Goal: Task Accomplishment & Management: Manage account settings

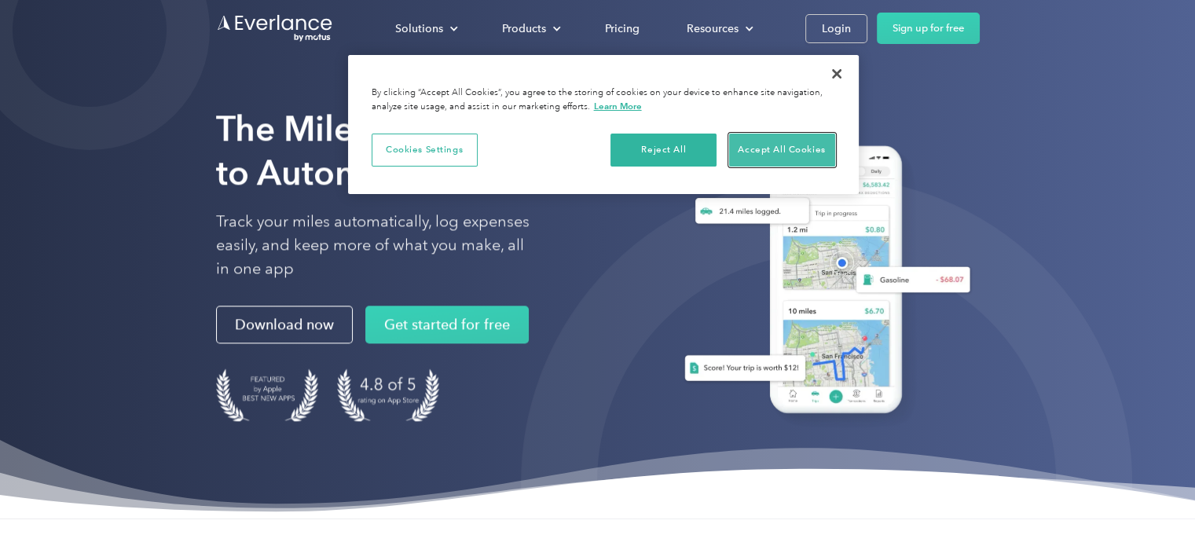
click at [763, 145] on button "Accept All Cookies" at bounding box center [782, 150] width 106 height 33
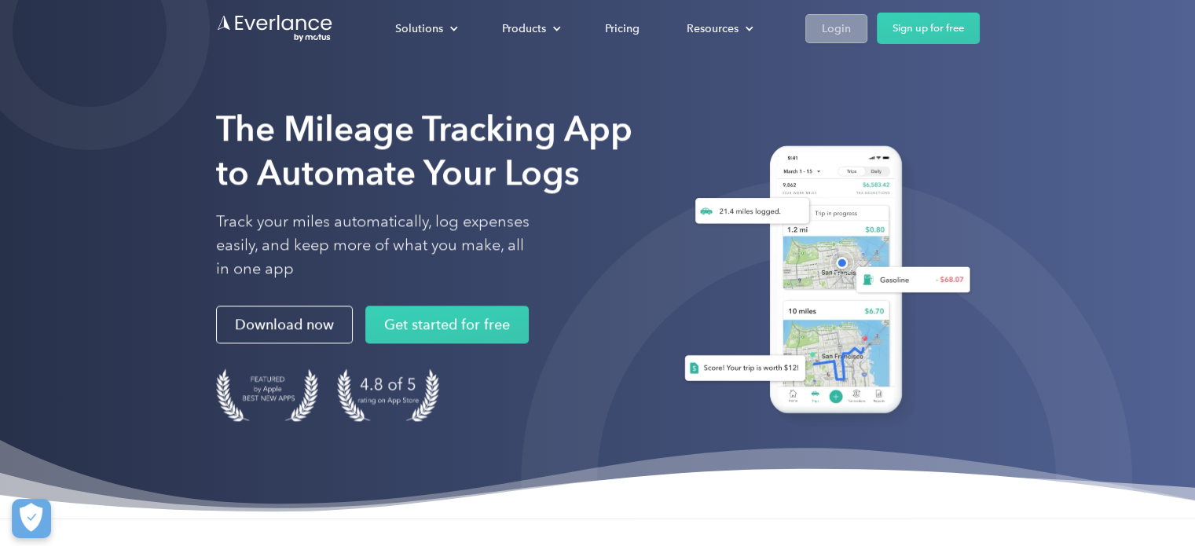
click at [833, 28] on div "Login" at bounding box center [836, 29] width 29 height 20
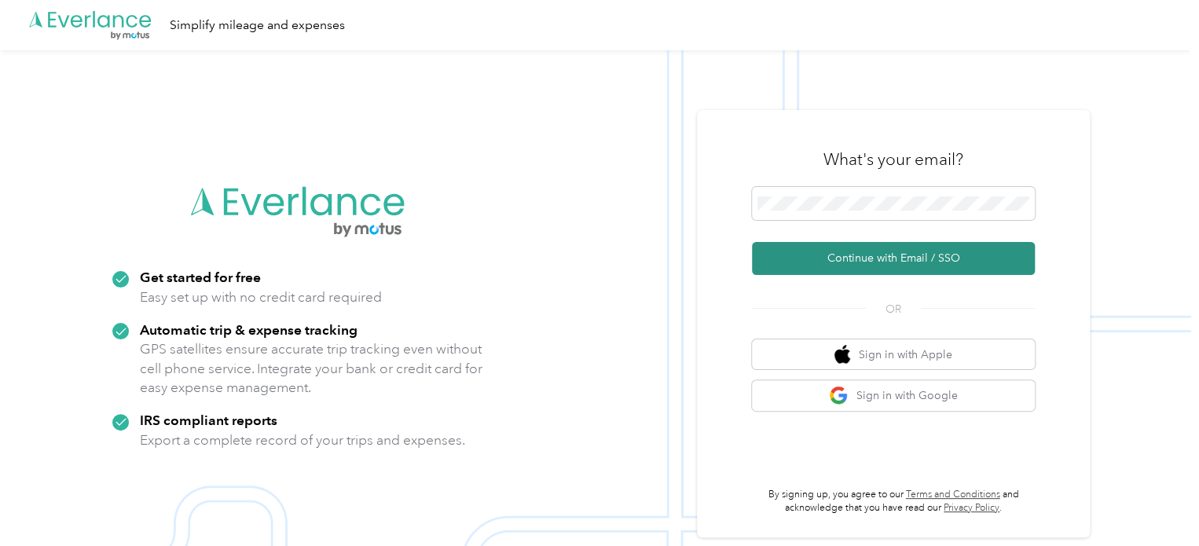
click at [867, 260] on button "Continue with Email / SSO" at bounding box center [893, 258] width 283 height 33
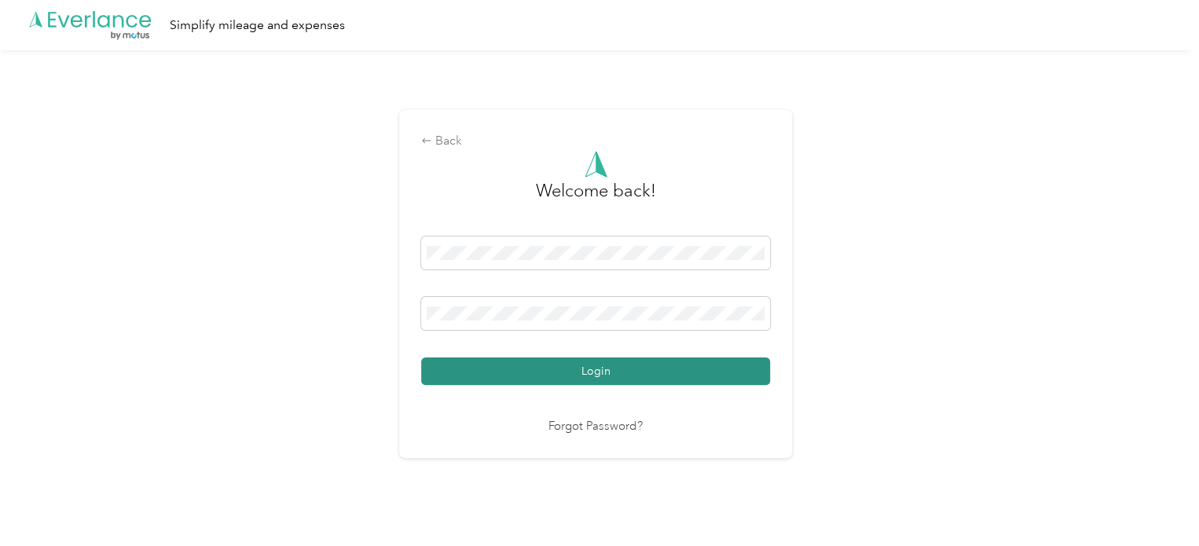
click at [588, 370] on button "Login" at bounding box center [595, 372] width 349 height 28
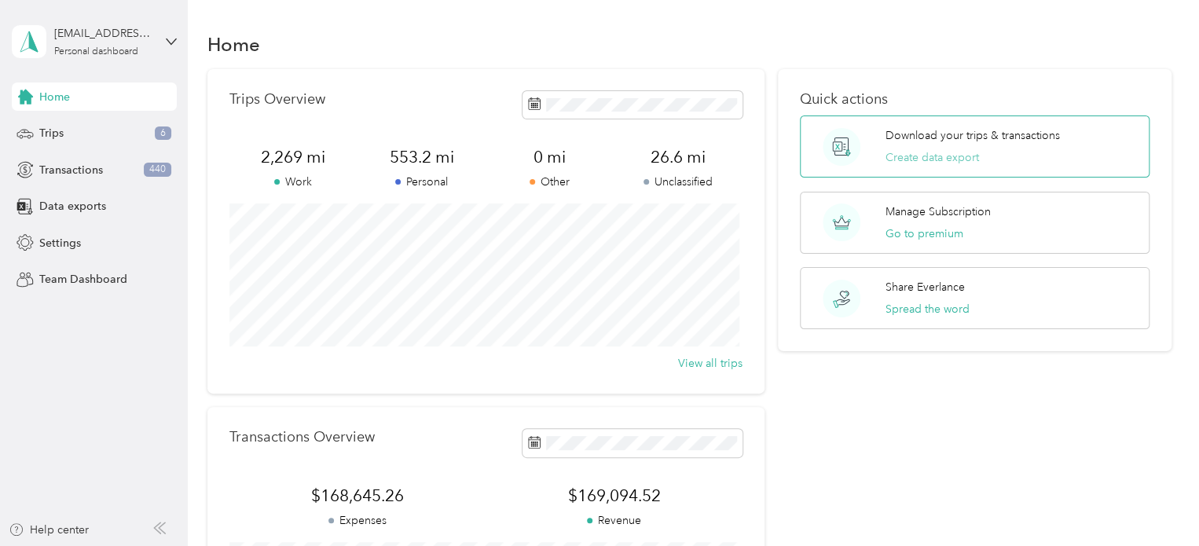
click at [915, 156] on button "Create data export" at bounding box center [933, 157] width 94 height 17
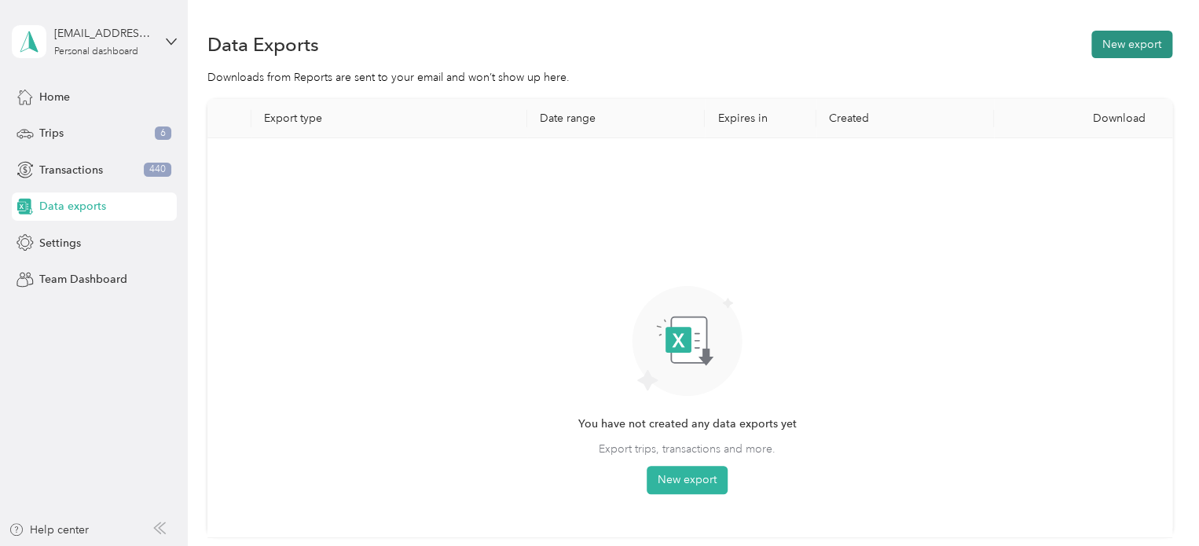
click at [1122, 42] on button "New export" at bounding box center [1131, 45] width 81 height 28
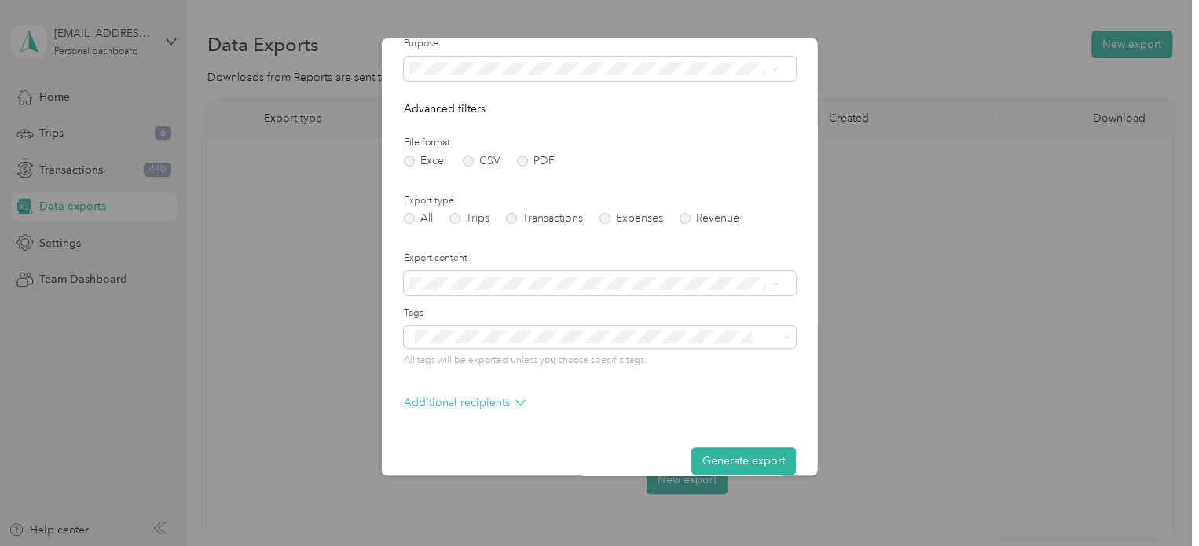
scroll to position [134, 0]
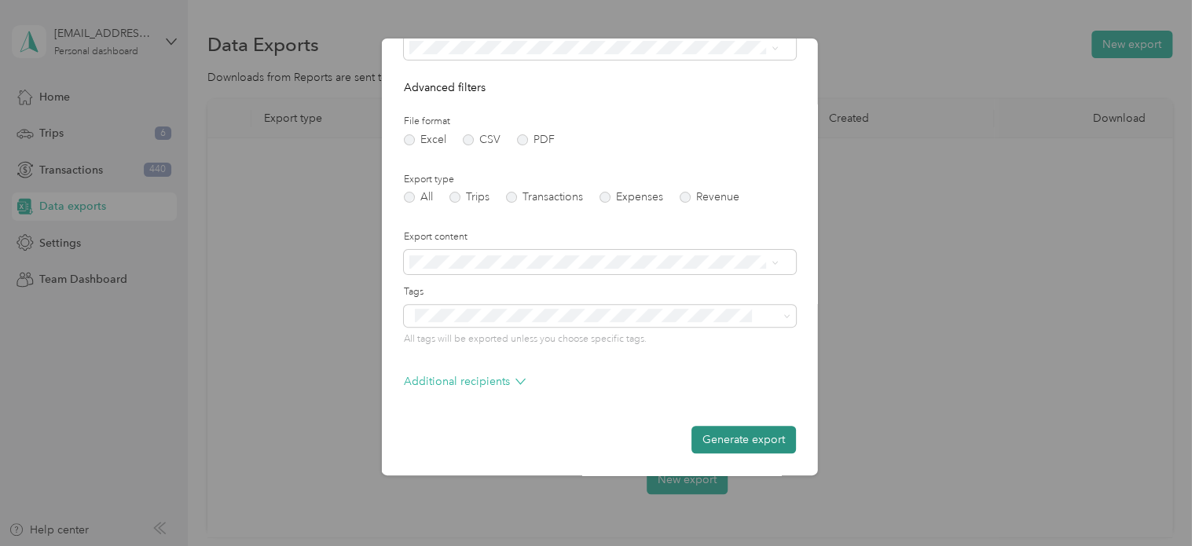
click at [710, 442] on button "Generate export" at bounding box center [743, 440] width 105 height 28
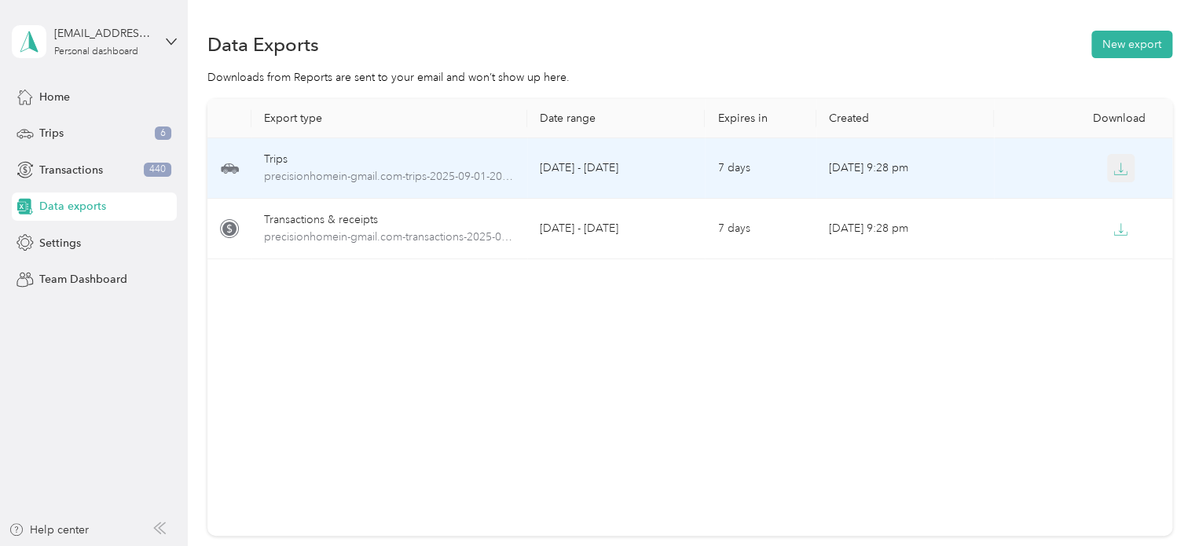
click at [1117, 169] on icon "button" at bounding box center [1120, 169] width 14 height 14
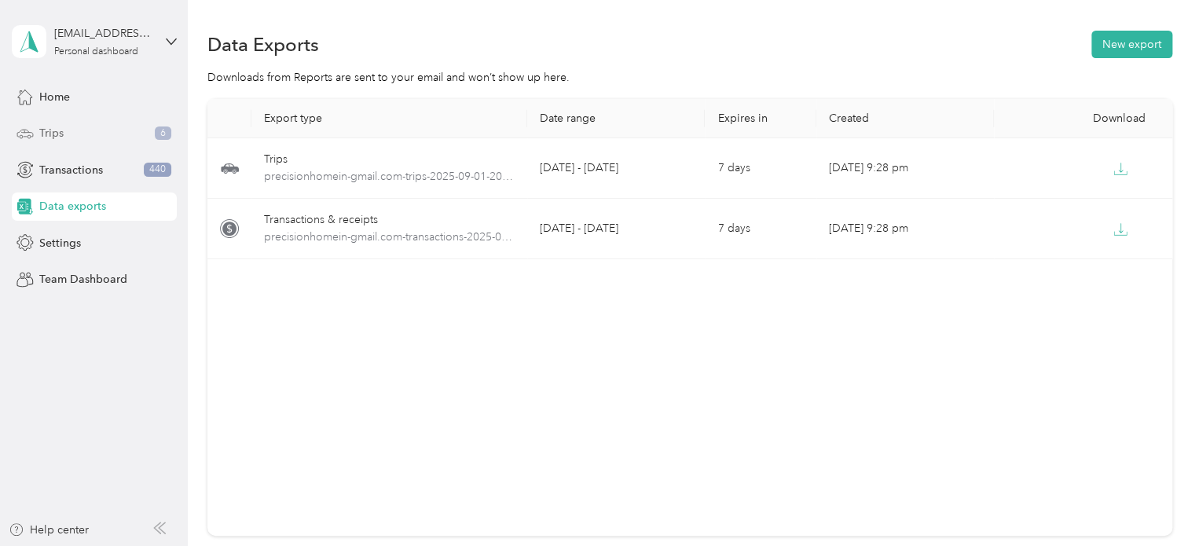
click at [83, 129] on div "Trips 6" at bounding box center [94, 133] width 165 height 28
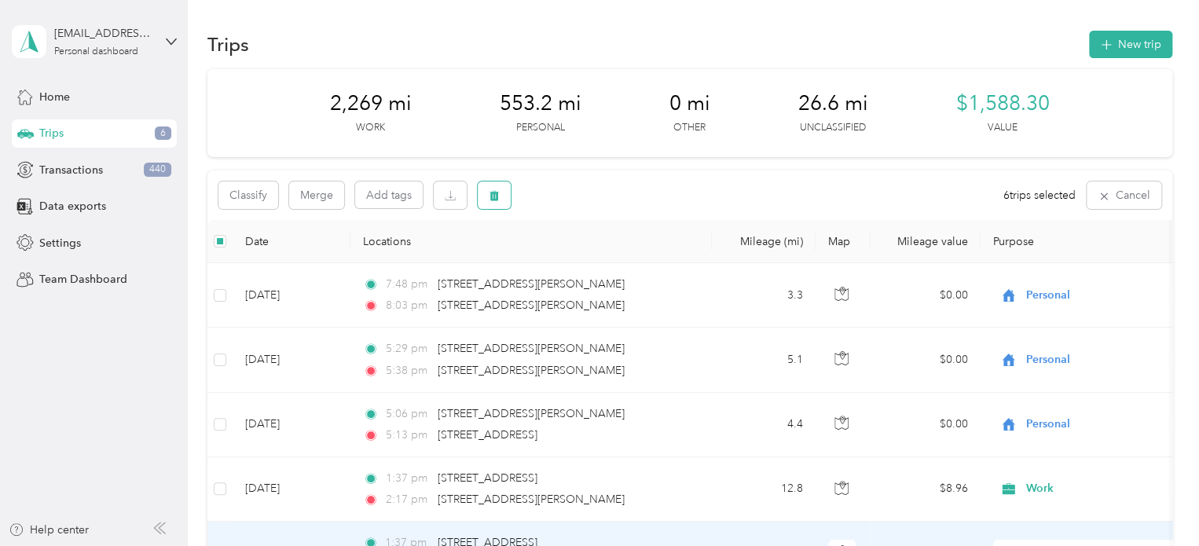
click at [493, 196] on icon "button" at bounding box center [494, 195] width 11 height 11
click at [603, 257] on button "Yes" at bounding box center [611, 260] width 31 height 25
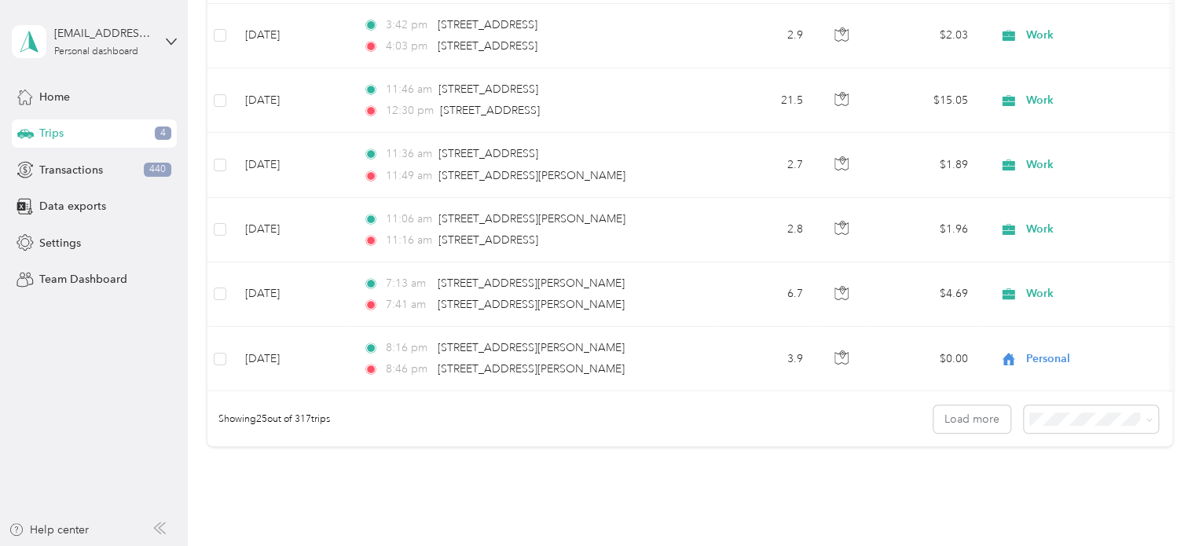
scroll to position [1537, 0]
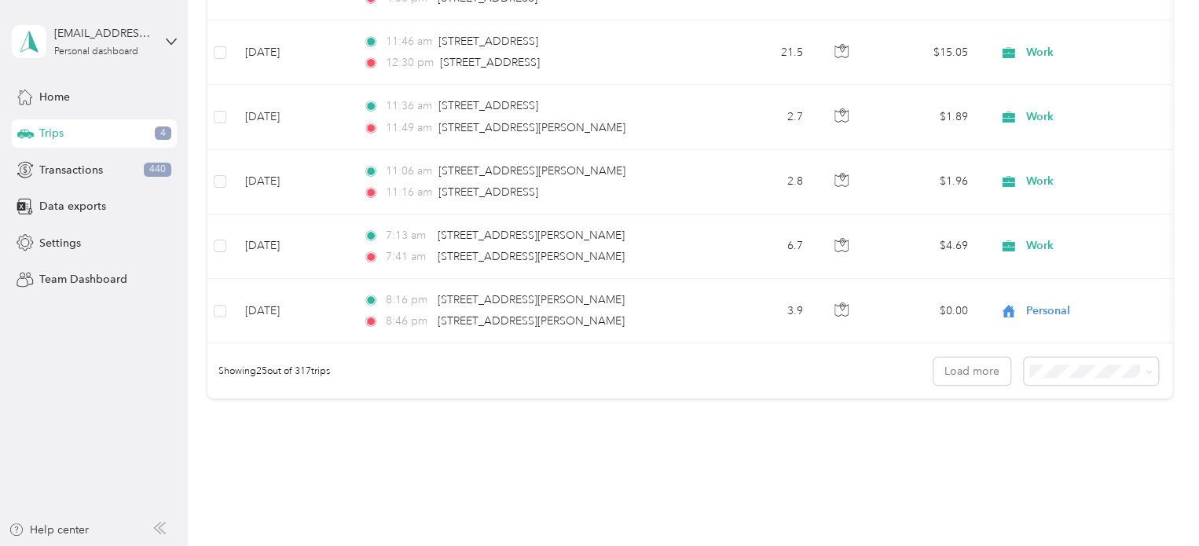
click at [1056, 461] on div "100 per load" at bounding box center [1087, 462] width 112 height 17
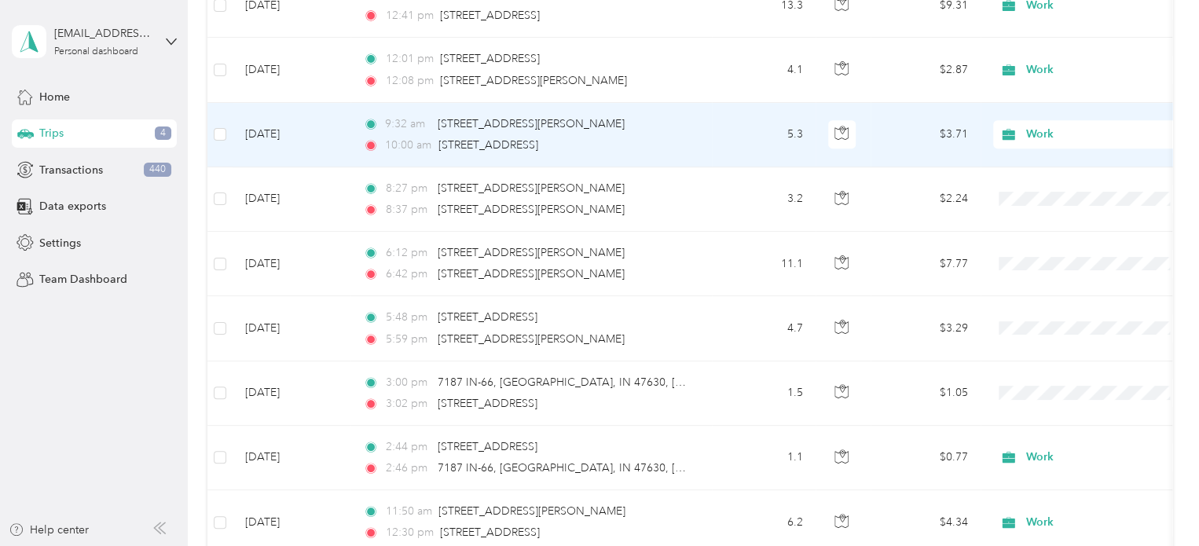
scroll to position [553, 0]
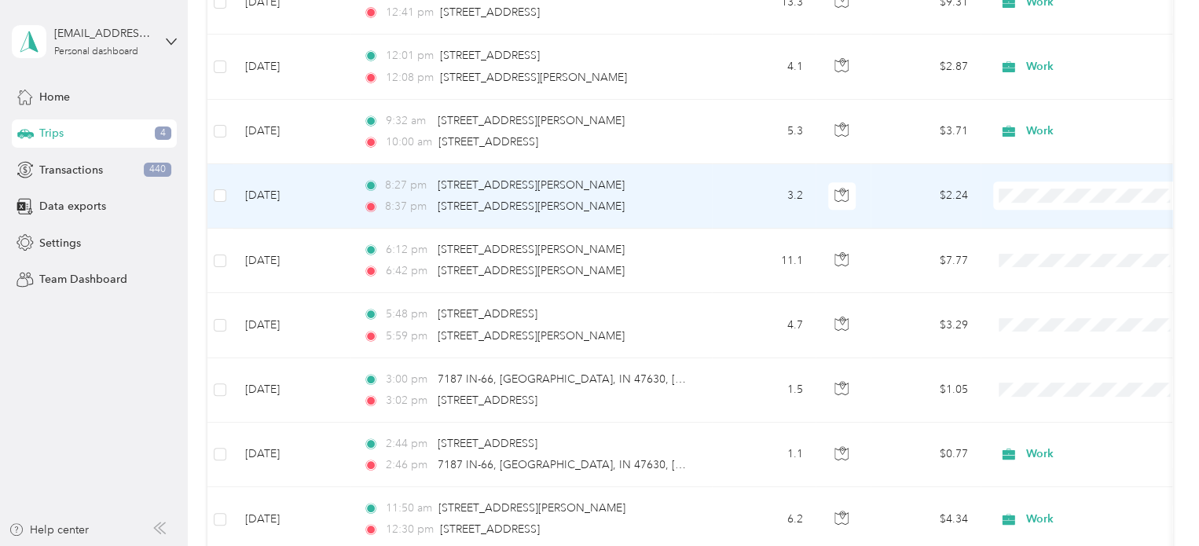
click at [1049, 252] on li "Personal" at bounding box center [1090, 246] width 195 height 28
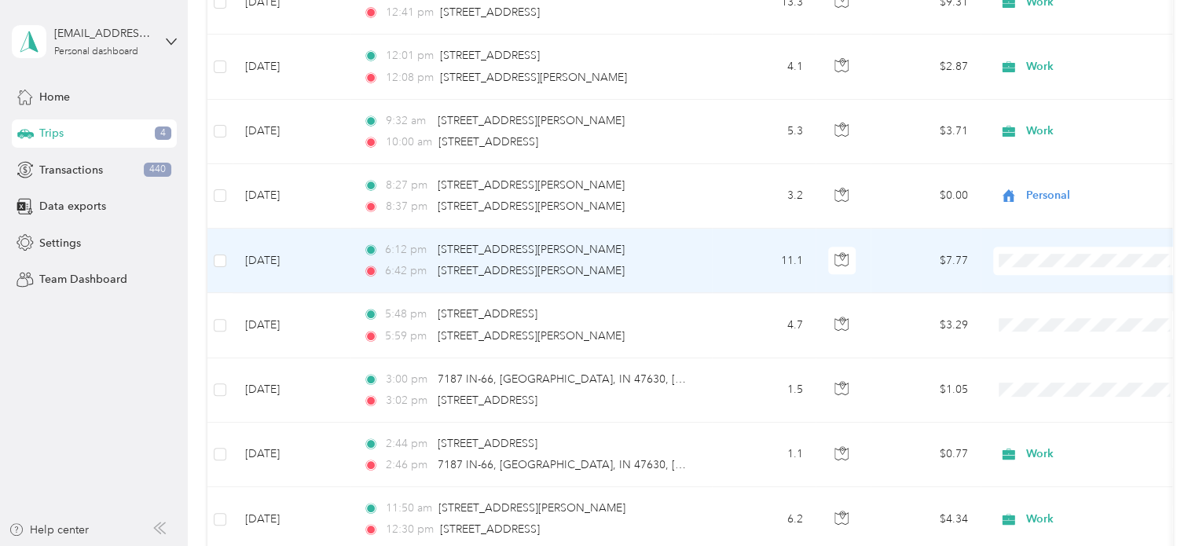
click at [1047, 316] on li "Personal" at bounding box center [1090, 307] width 195 height 28
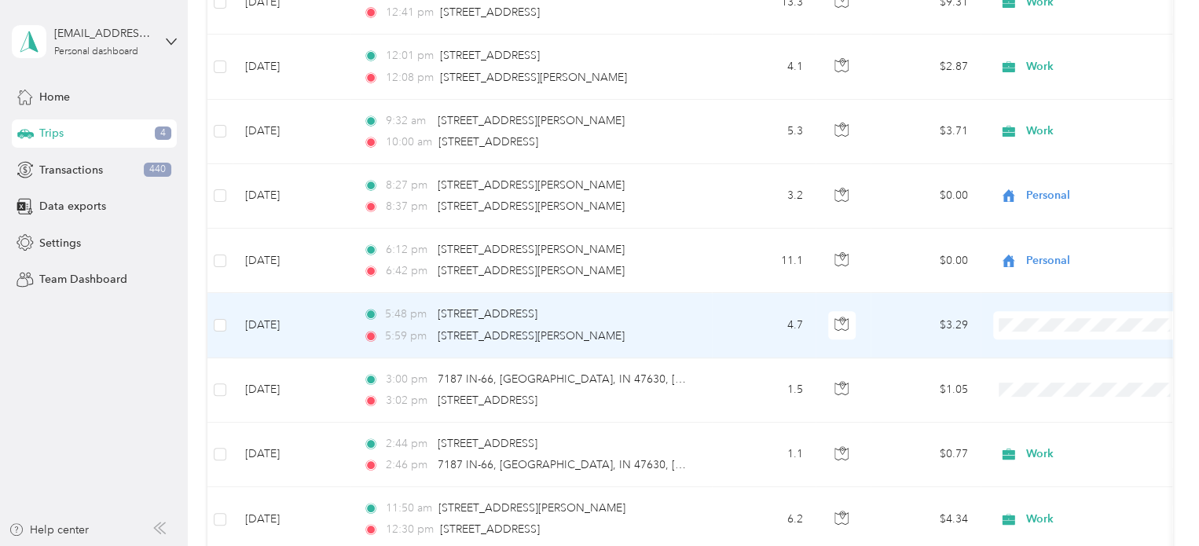
click at [1046, 105] on li "Work" at bounding box center [1090, 93] width 195 height 28
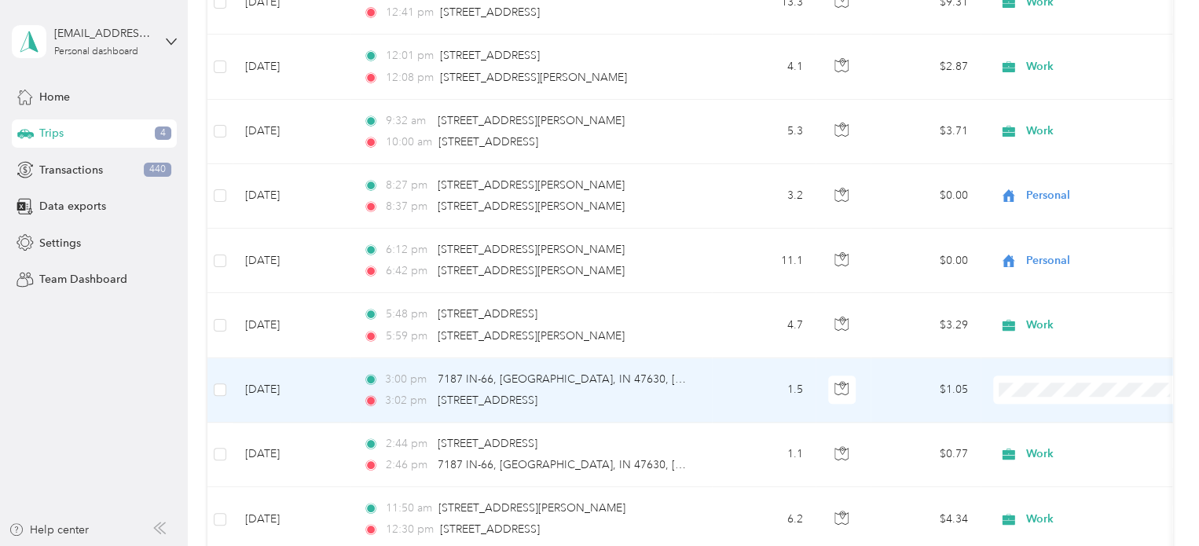
click at [1052, 171] on ol "Work Personal Precision Home Inspection Other Charity Medical Moving Commute" at bounding box center [1090, 259] width 195 height 220
click at [1043, 169] on li "Work" at bounding box center [1090, 157] width 195 height 28
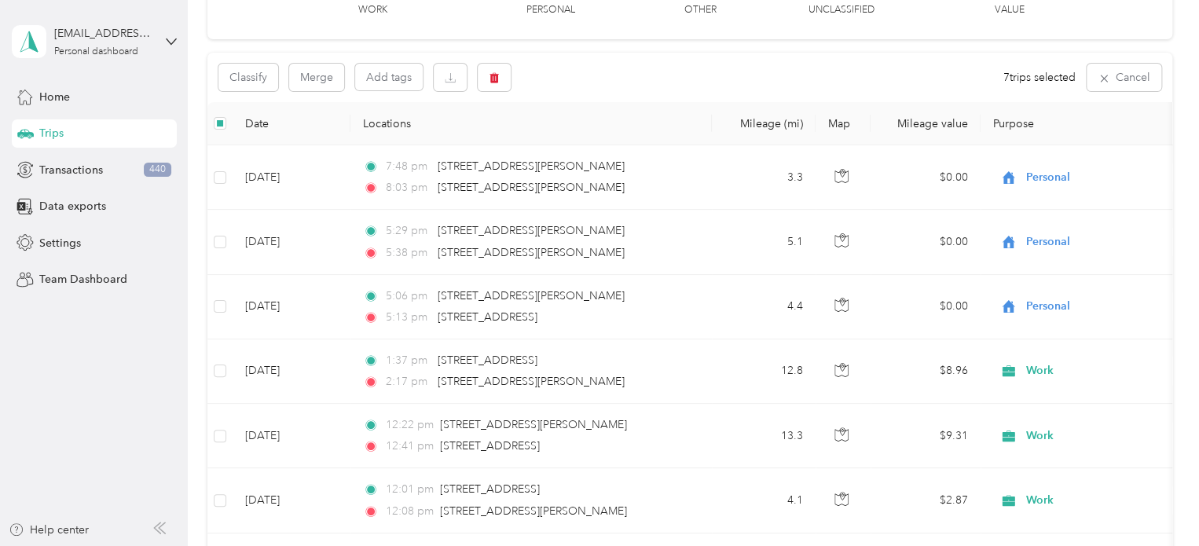
scroll to position [0, 0]
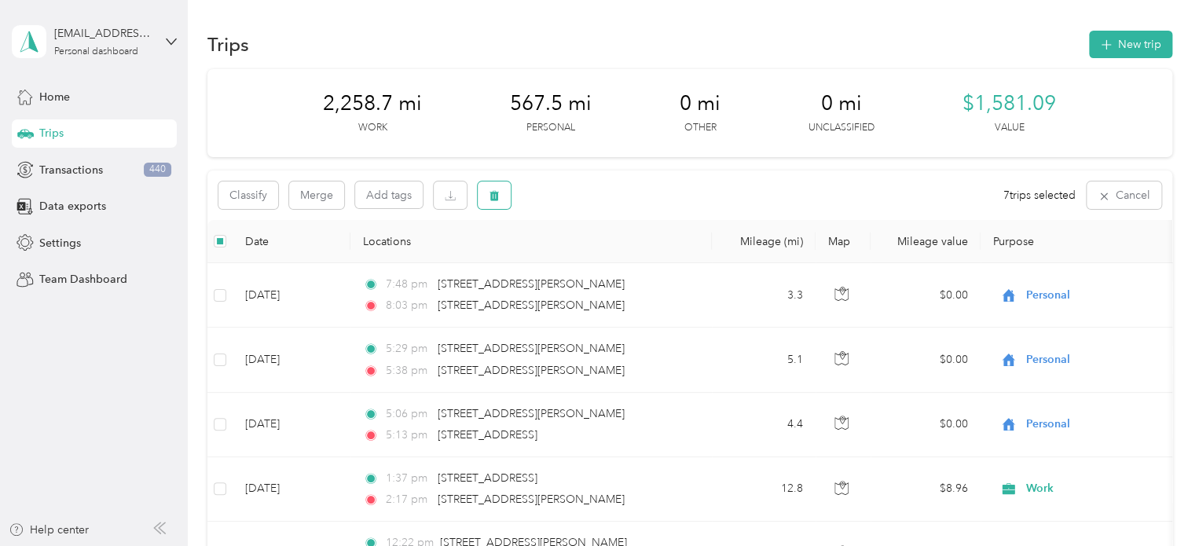
click at [493, 194] on icon "button" at bounding box center [494, 196] width 9 height 10
click at [607, 258] on button "Yes" at bounding box center [611, 260] width 31 height 25
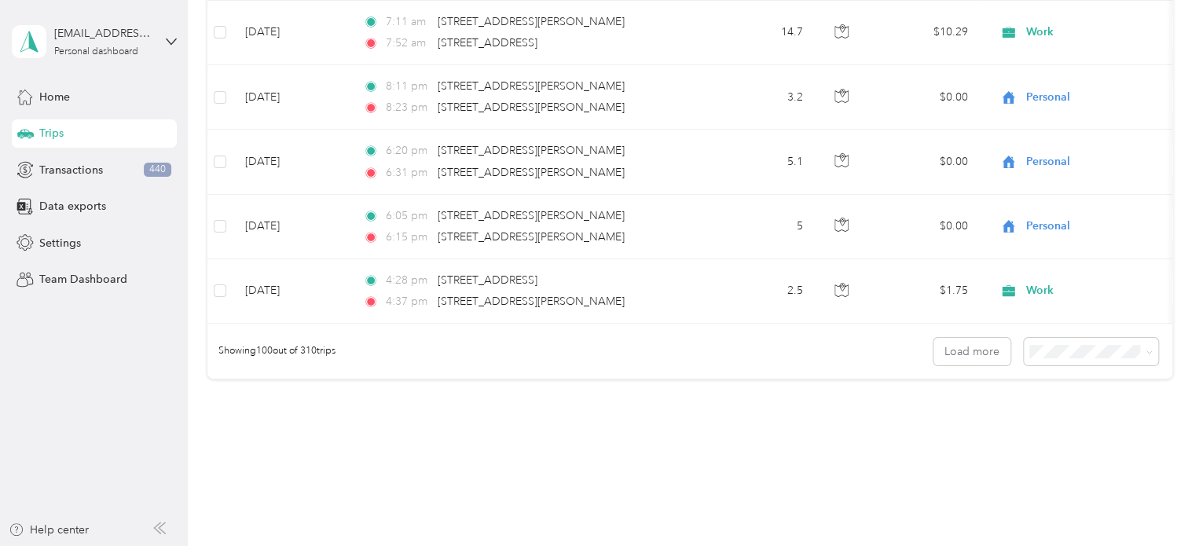
scroll to position [6399, 0]
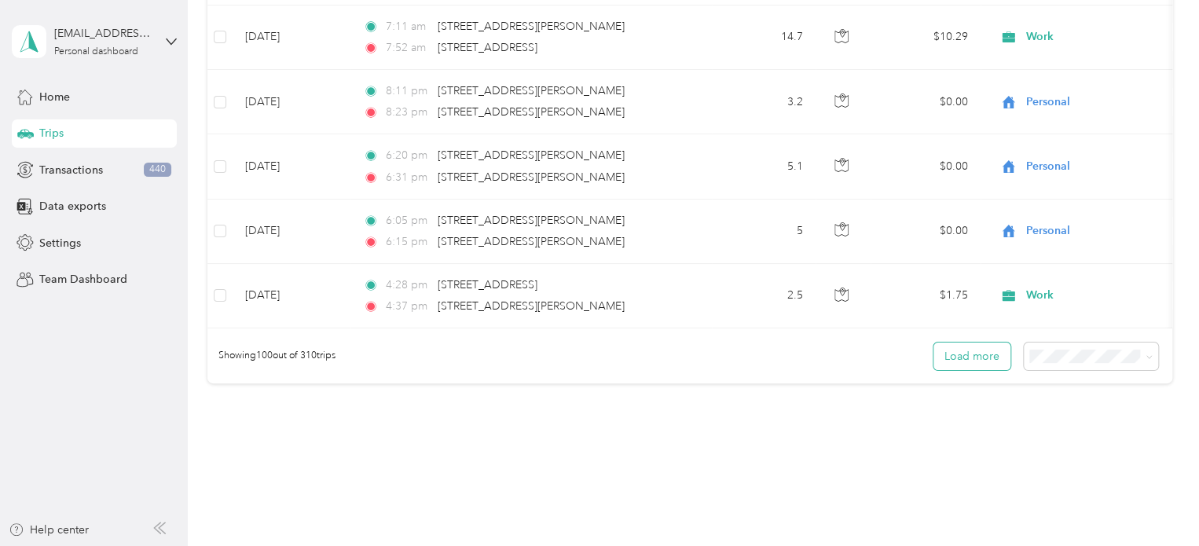
click at [975, 352] on button "Load more" at bounding box center [971, 357] width 77 height 28
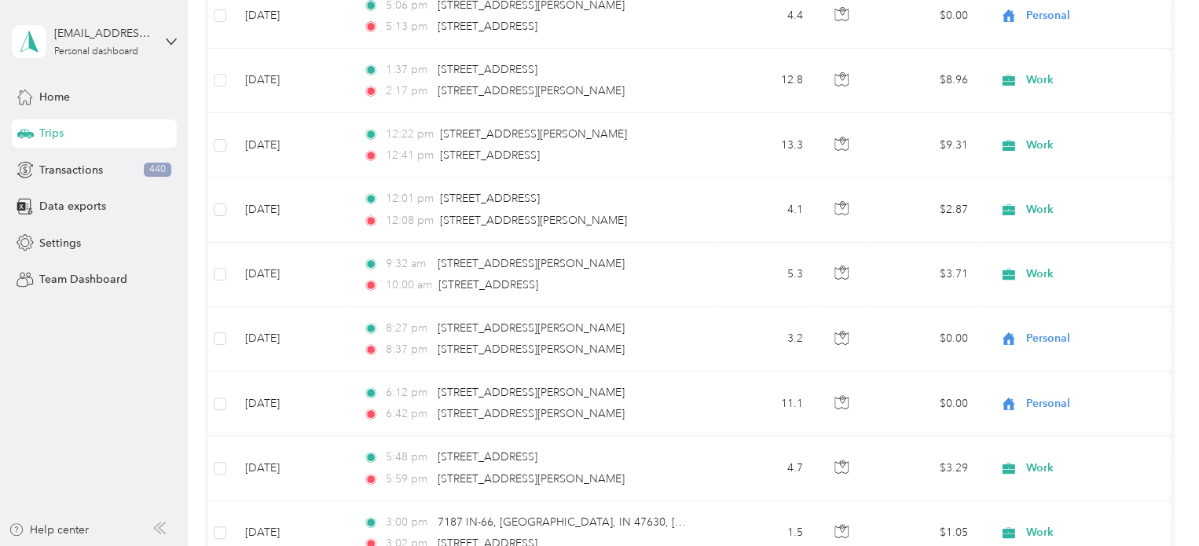
scroll to position [0, 0]
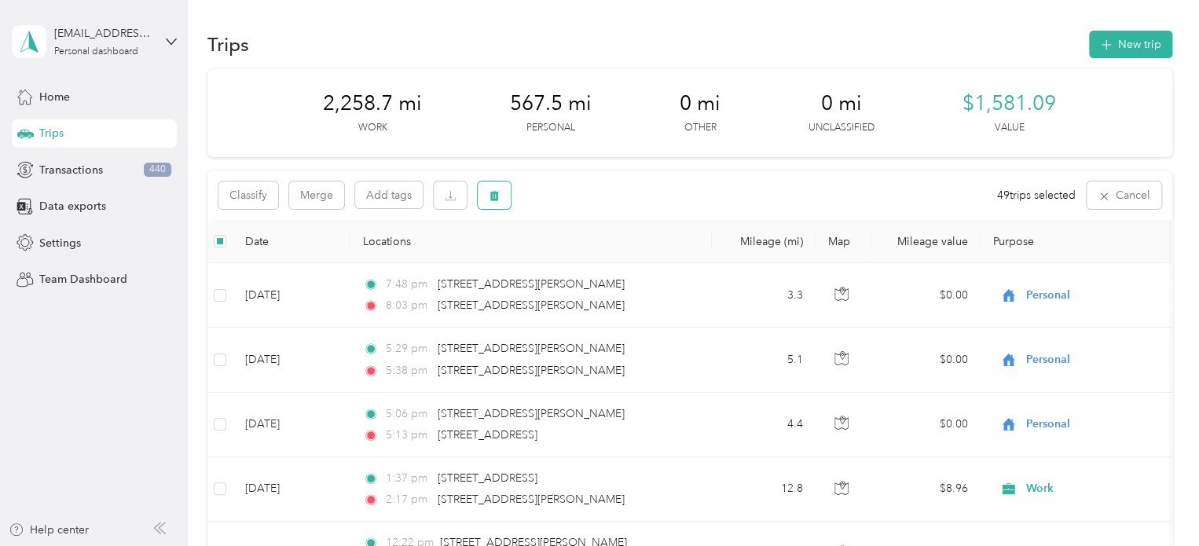
click at [492, 194] on icon "button" at bounding box center [494, 196] width 9 height 10
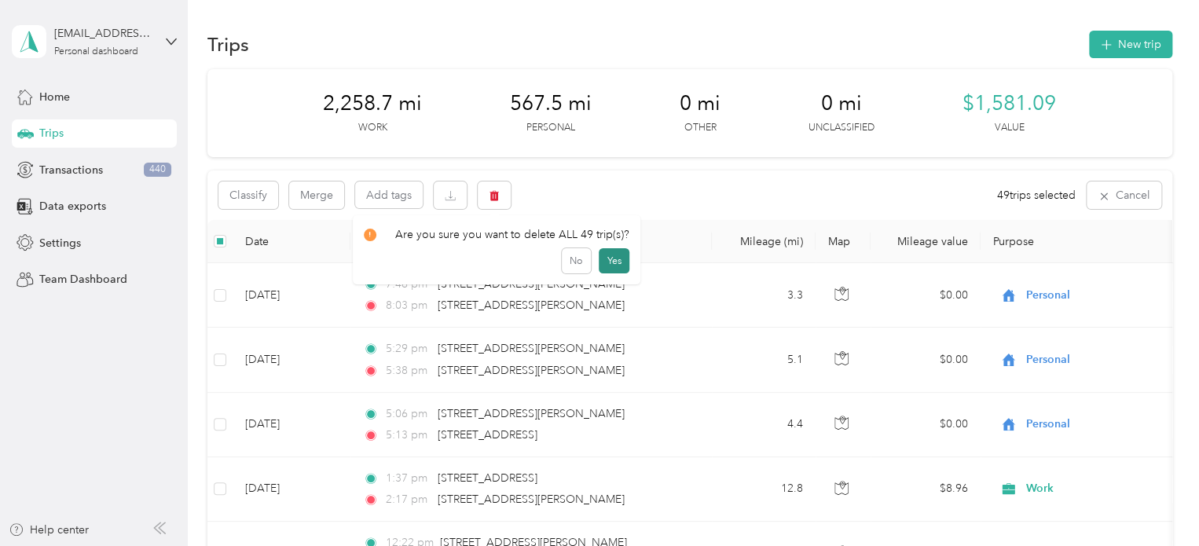
click at [609, 260] on button "Yes" at bounding box center [614, 260] width 31 height 25
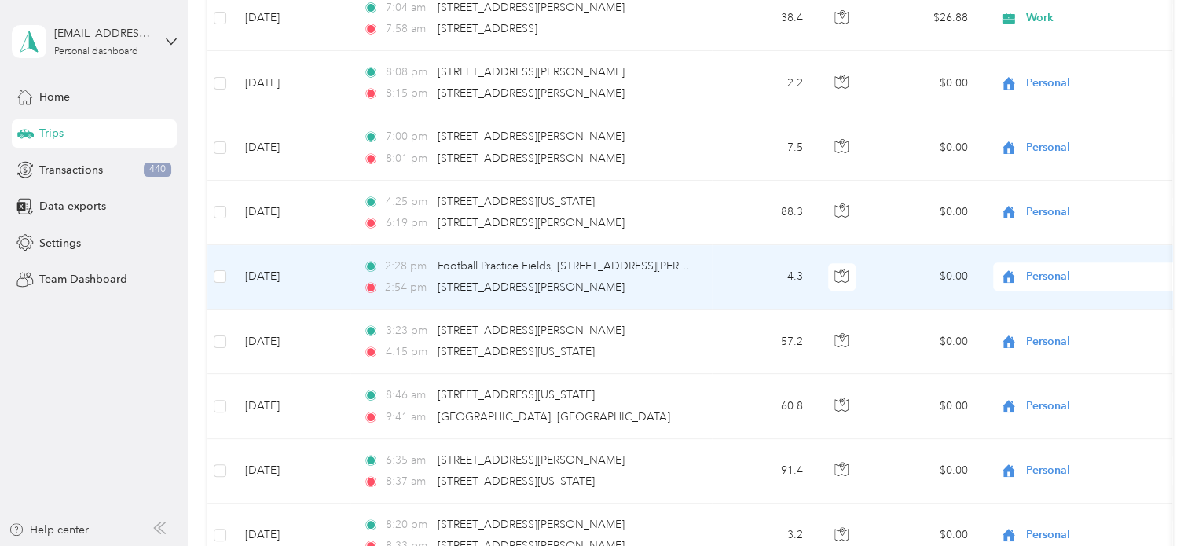
scroll to position [12896, 0]
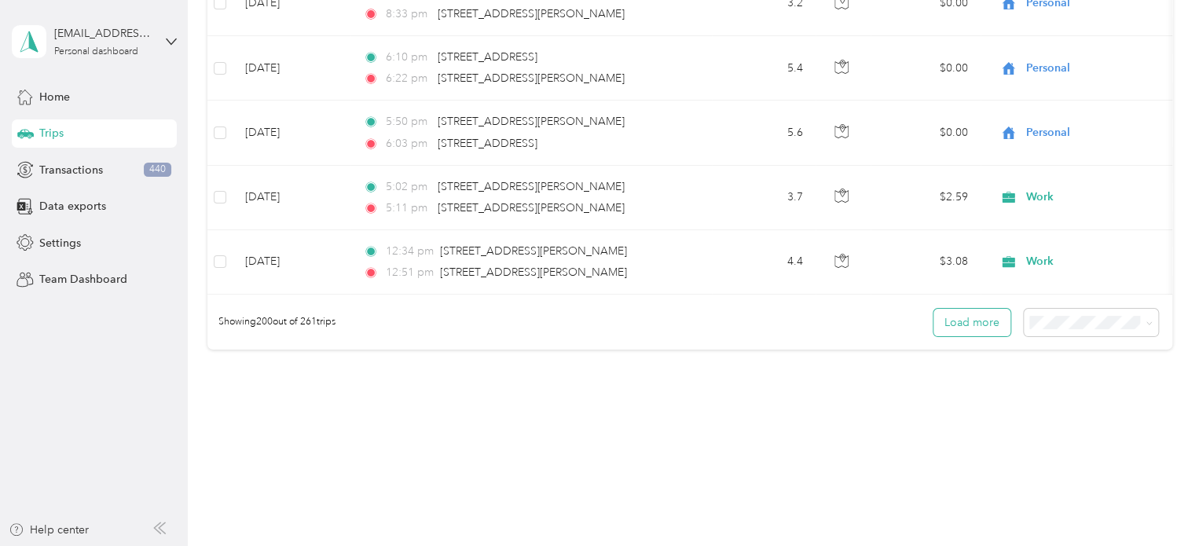
click at [958, 309] on button "Load more" at bounding box center [971, 323] width 77 height 28
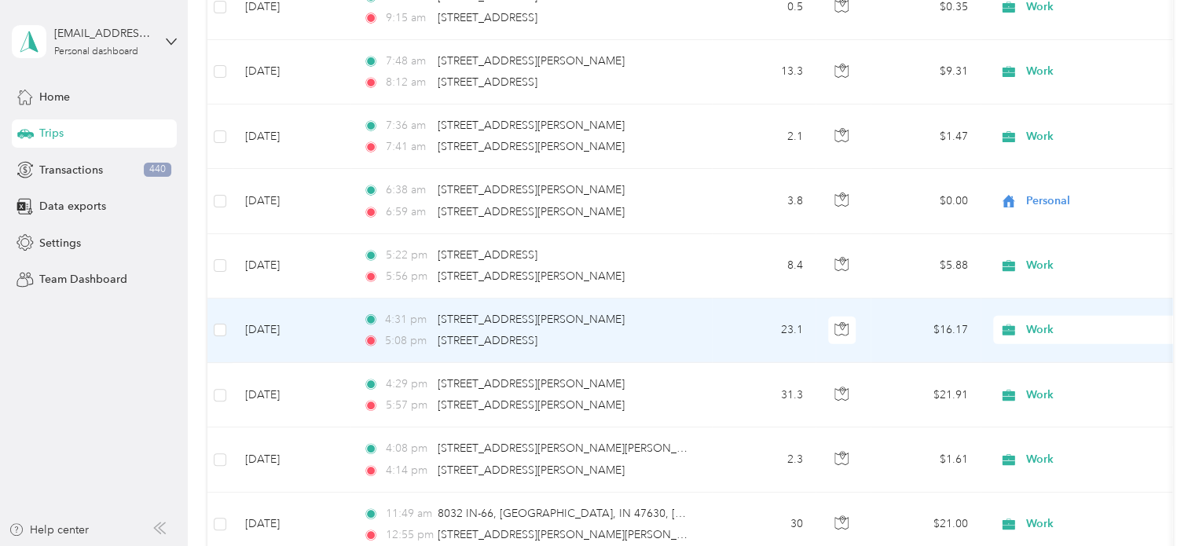
scroll to position [14120, 0]
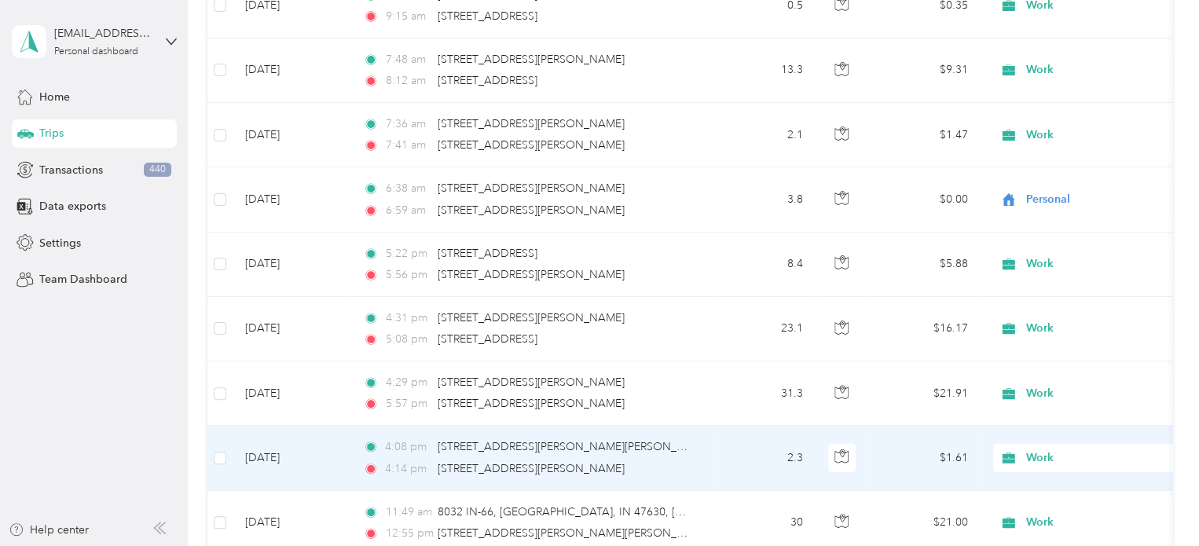
click at [324, 426] on td "Sep 3, 2025" at bounding box center [292, 458] width 118 height 64
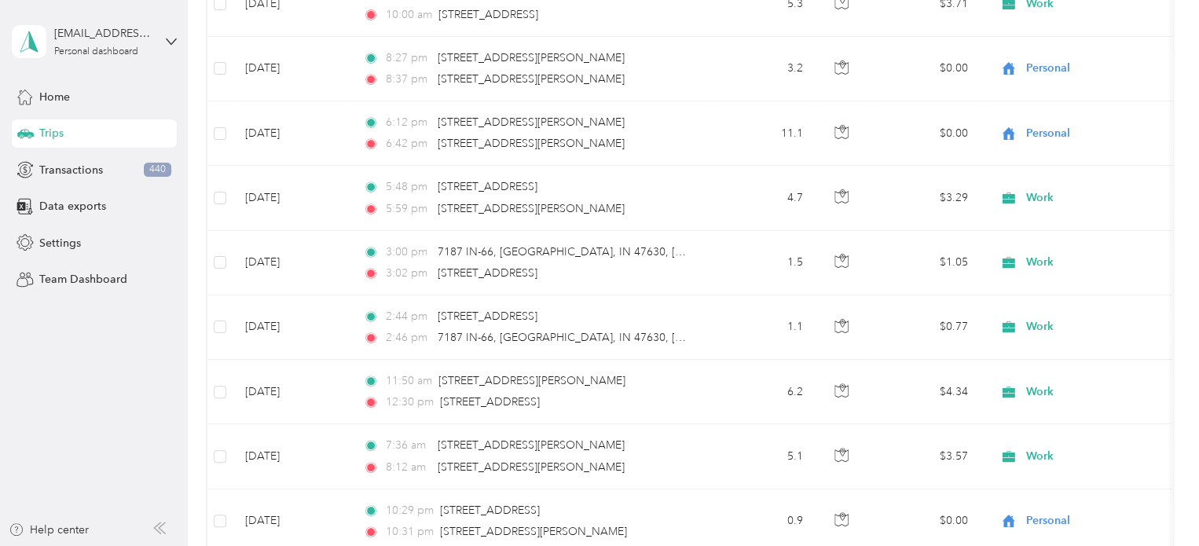
scroll to position [0, 0]
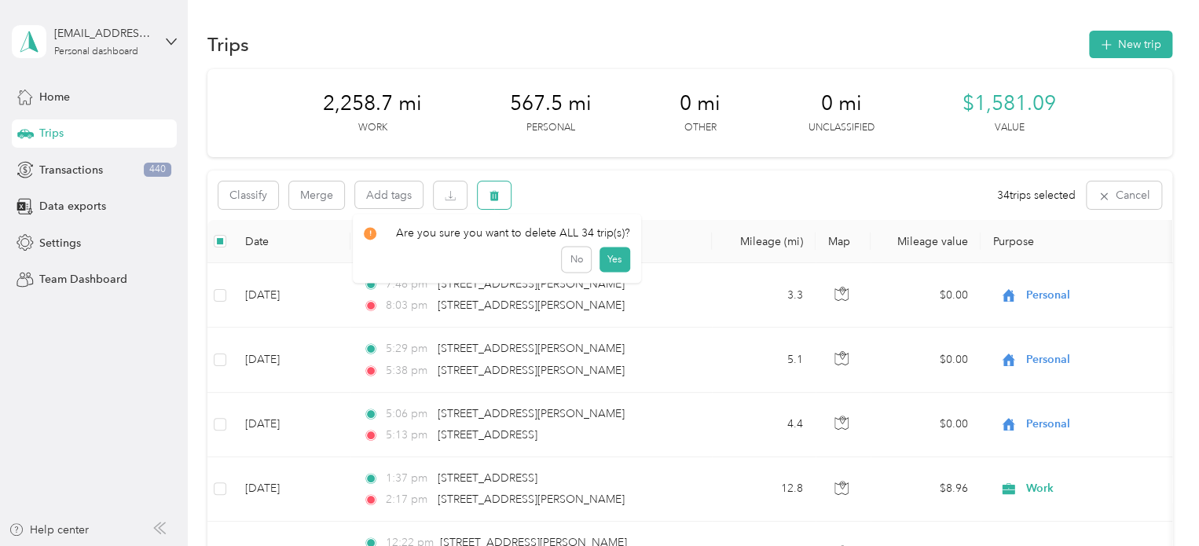
click at [498, 191] on icon "button" at bounding box center [494, 195] width 11 height 11
click at [607, 260] on button "Yes" at bounding box center [614, 260] width 31 height 25
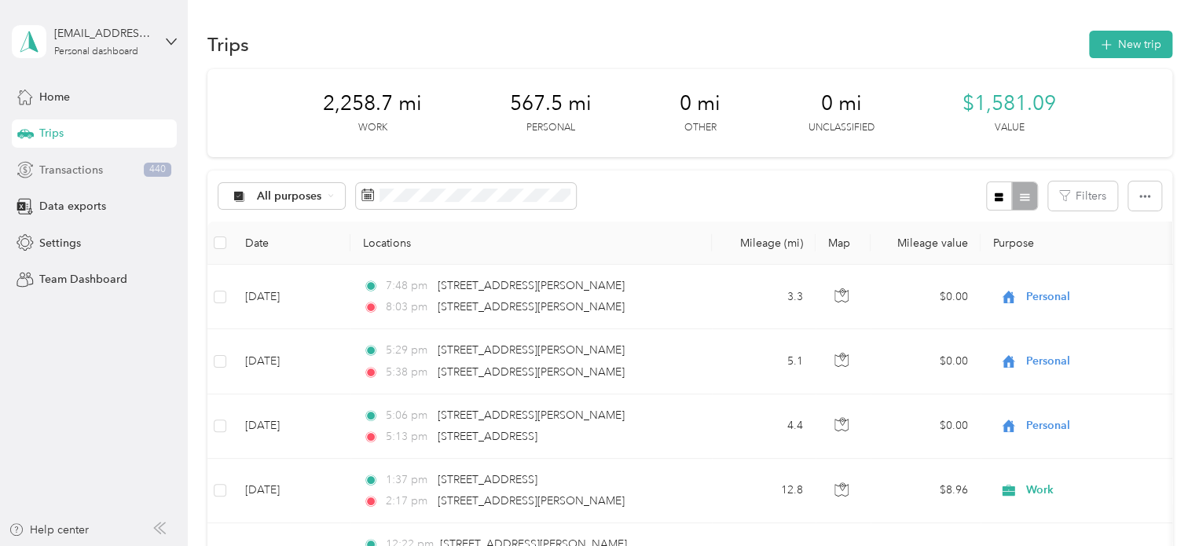
click at [78, 170] on span "Transactions" at bounding box center [71, 170] width 64 height 17
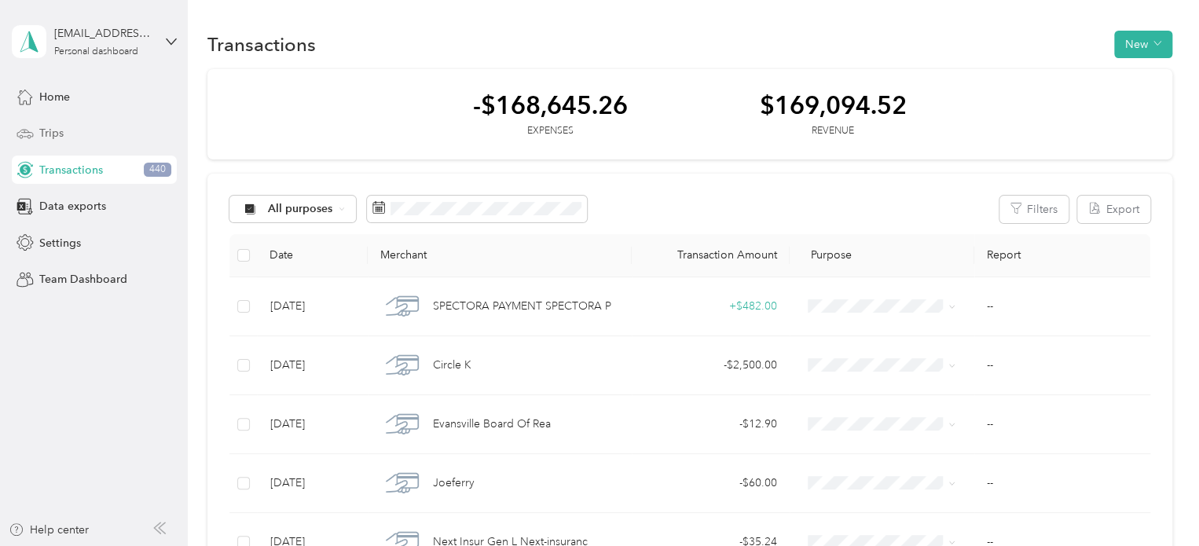
click at [52, 133] on span "Trips" at bounding box center [51, 133] width 24 height 17
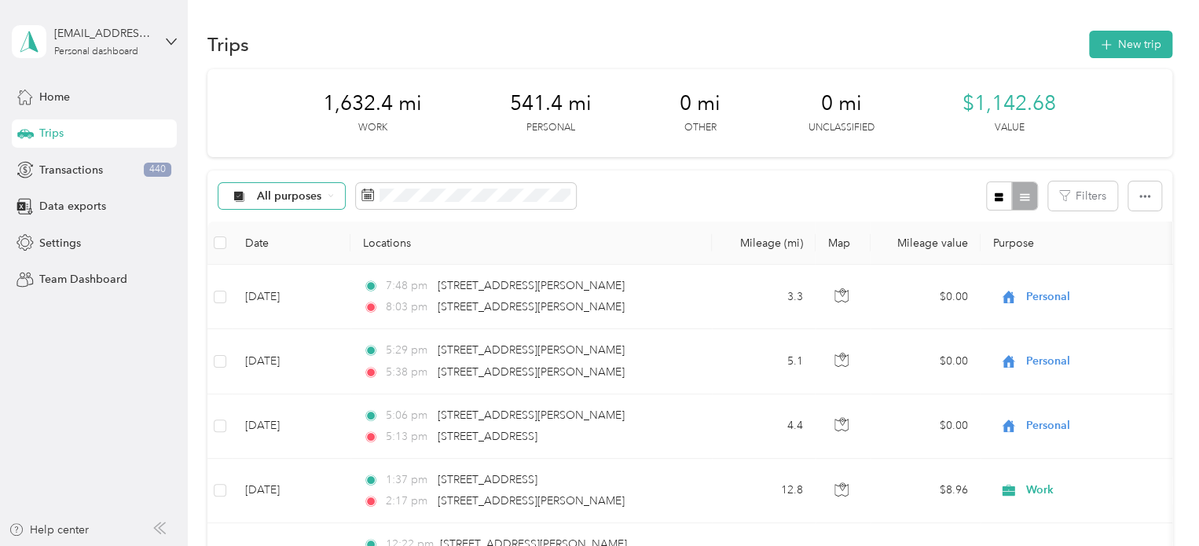
click at [328, 195] on icon at bounding box center [331, 196] width 6 height 6
click at [289, 275] on span "Work" at bounding box center [325, 270] width 137 height 17
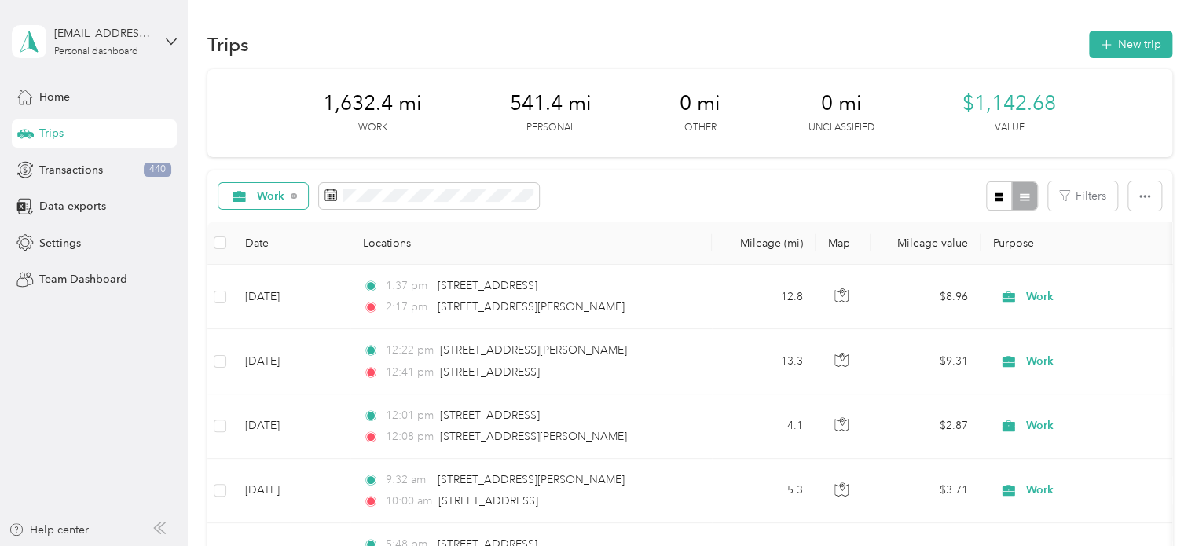
click at [270, 191] on span "Work" at bounding box center [271, 196] width 28 height 11
click at [284, 305] on span "Personal" at bounding box center [325, 307] width 137 height 17
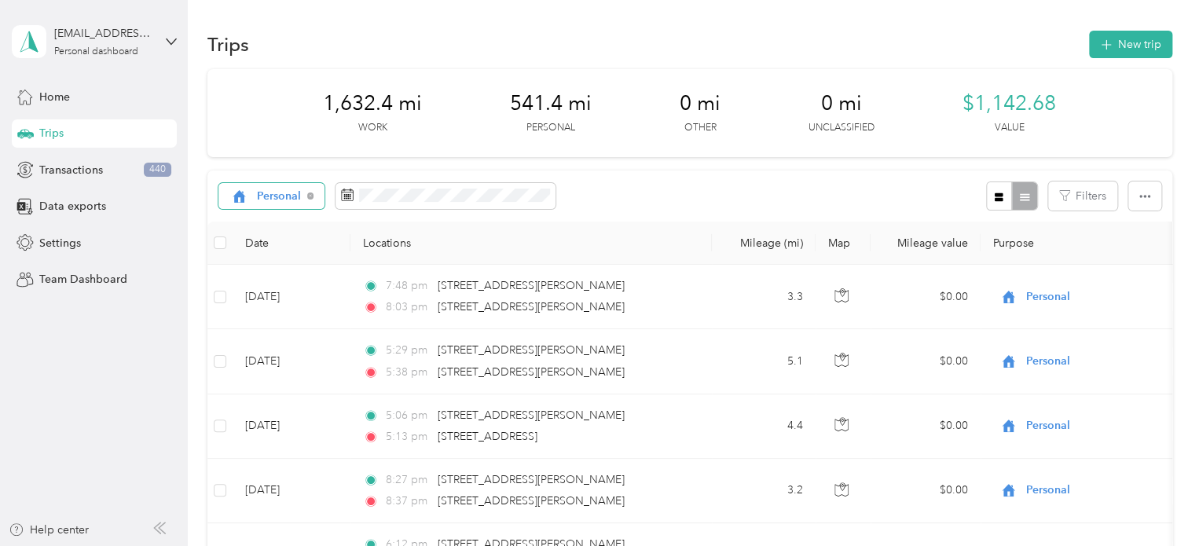
click at [286, 200] on span "Personal" at bounding box center [279, 196] width 45 height 11
click at [284, 277] on span "Work" at bounding box center [325, 274] width 137 height 17
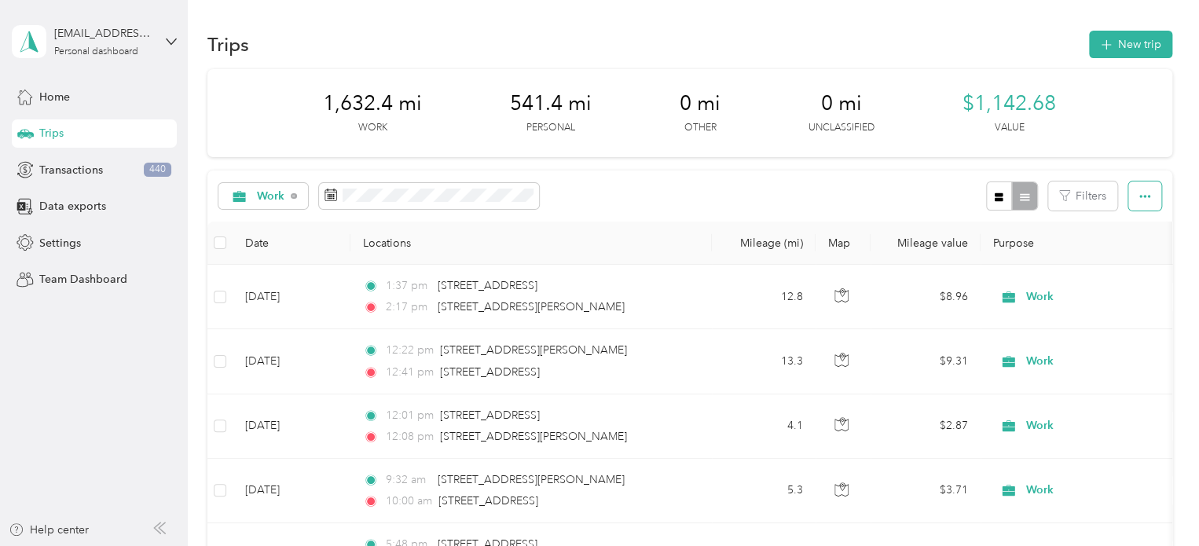
click at [1139, 197] on icon "button" at bounding box center [1144, 196] width 11 height 3
click at [1114, 255] on span "Export" at bounding box center [1118, 253] width 33 height 13
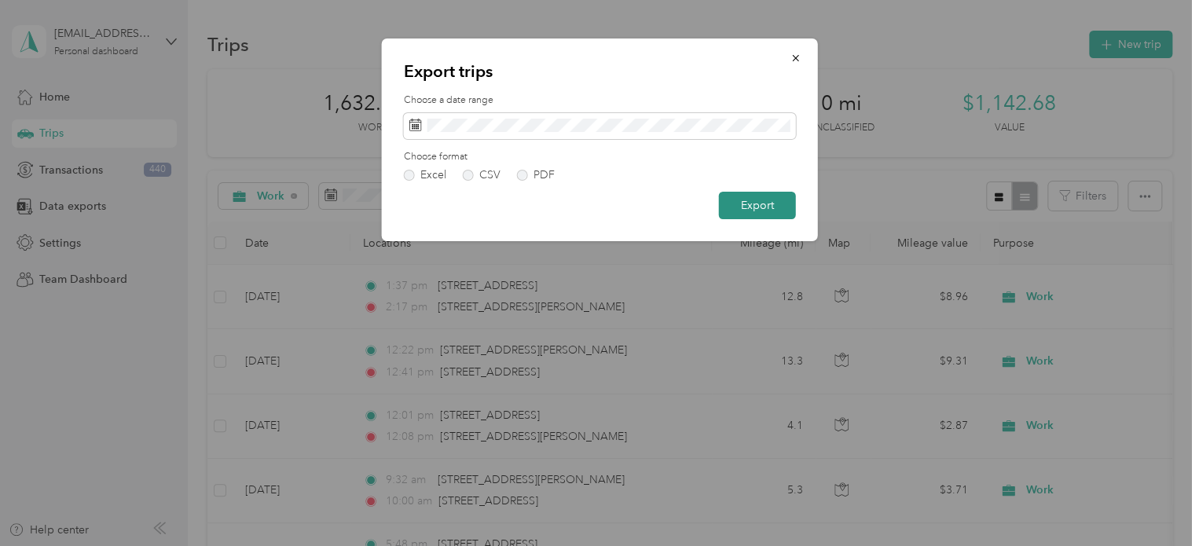
click at [766, 200] on button "Export" at bounding box center [757, 206] width 77 height 28
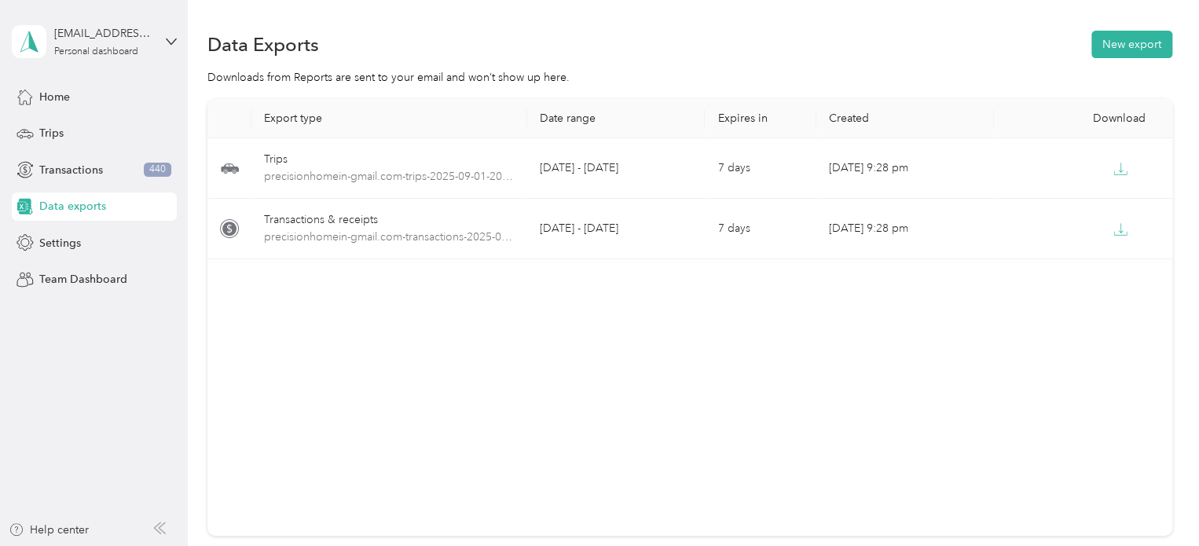
click at [829, 367] on div "Export type Date range Expires in Created Download Trips precisionhomein-gmail.…" at bounding box center [689, 317] width 965 height 437
click at [62, 97] on span "Home" at bounding box center [54, 97] width 31 height 17
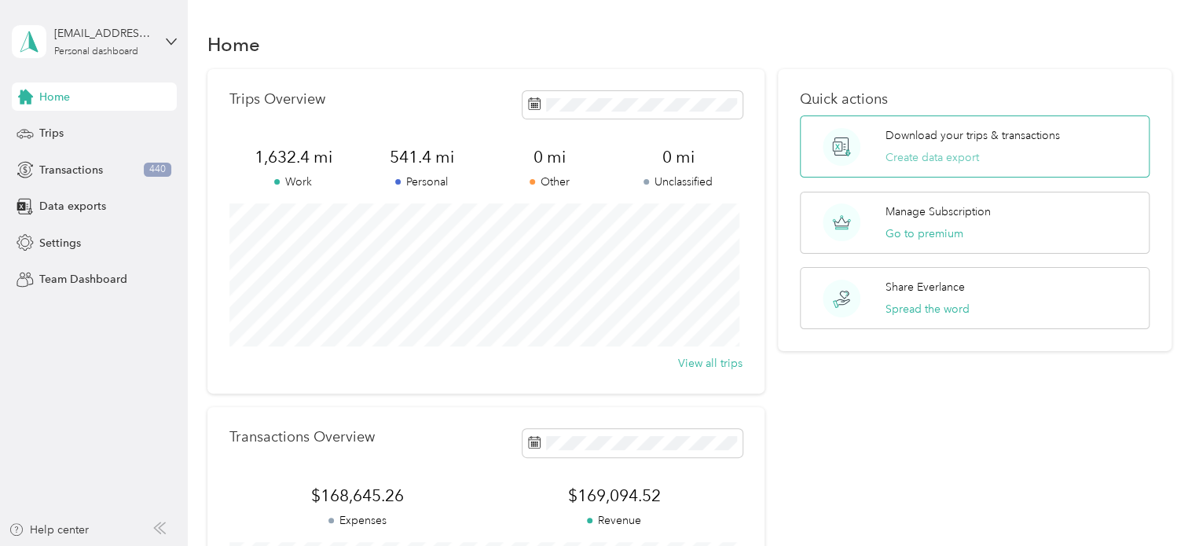
click at [904, 156] on button "Create data export" at bounding box center [933, 157] width 94 height 17
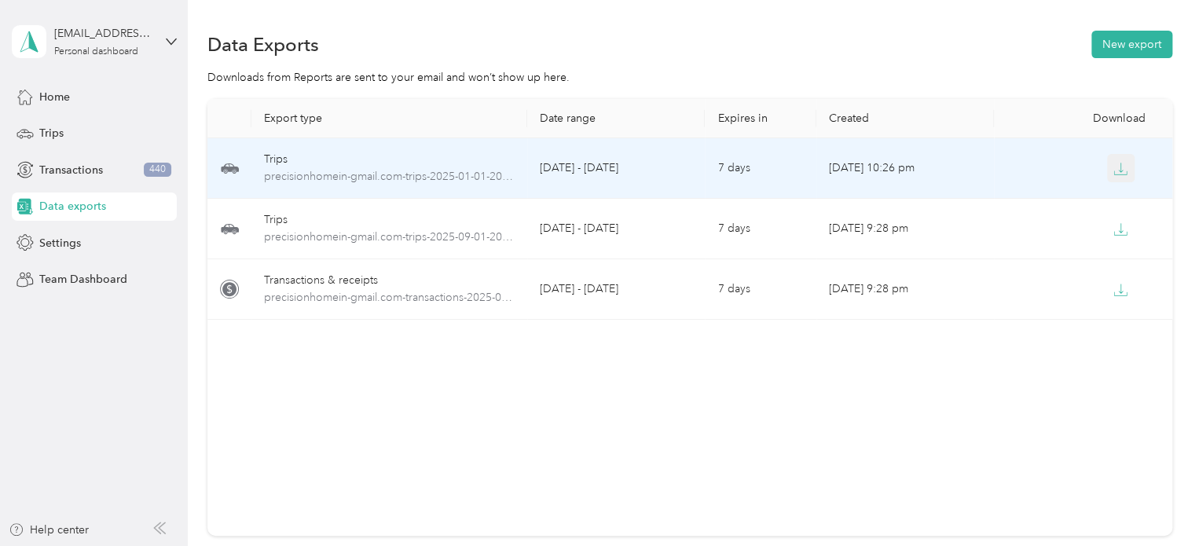
click at [1113, 170] on icon "button" at bounding box center [1120, 169] width 14 height 14
